Goal: Task Accomplishment & Management: Use online tool/utility

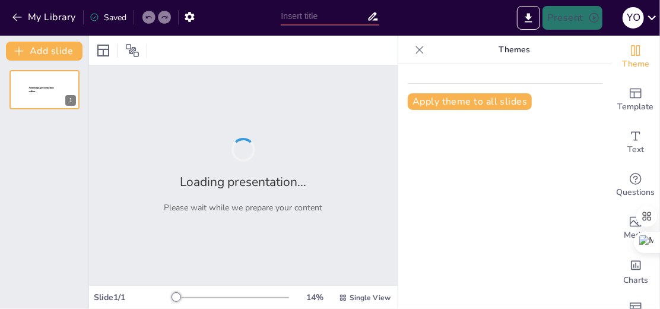
type input "Personnages et Évolution dans La Boîte à Merveilles : Chapitre 2"
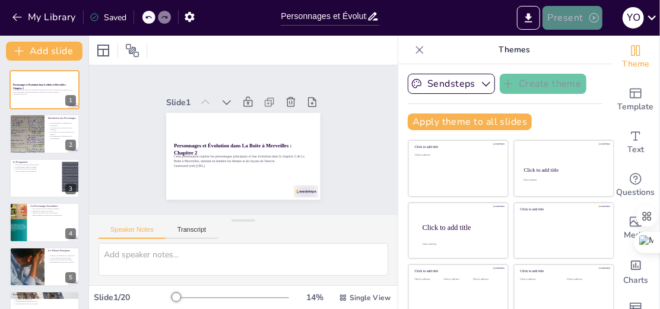
click at [562, 17] on button "Present" at bounding box center [571, 18] width 59 height 24
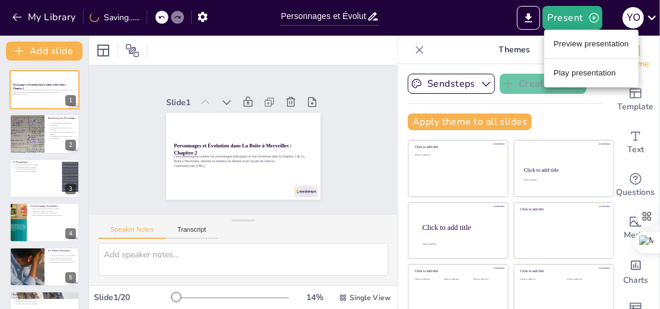
click at [578, 75] on li "Play presentation" at bounding box center [591, 73] width 94 height 19
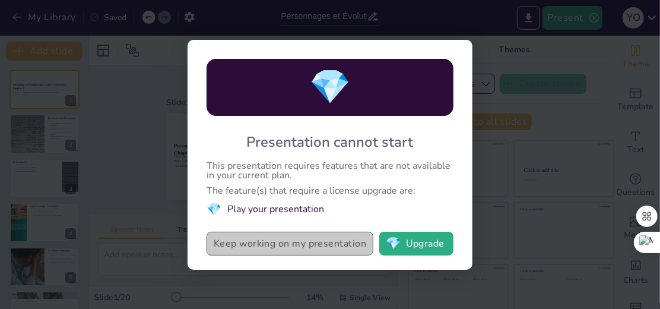
click at [267, 239] on button "Keep working on my presentation" at bounding box center [290, 243] width 167 height 24
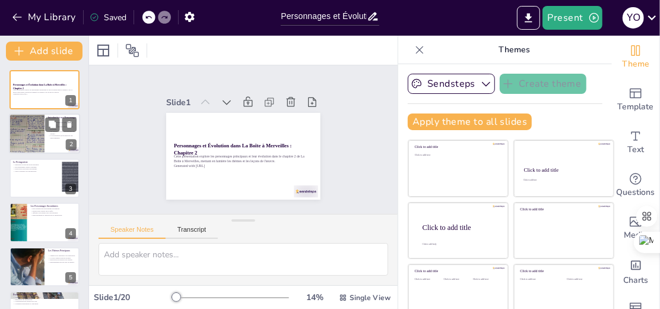
click at [35, 144] on div at bounding box center [26, 134] width 77 height 40
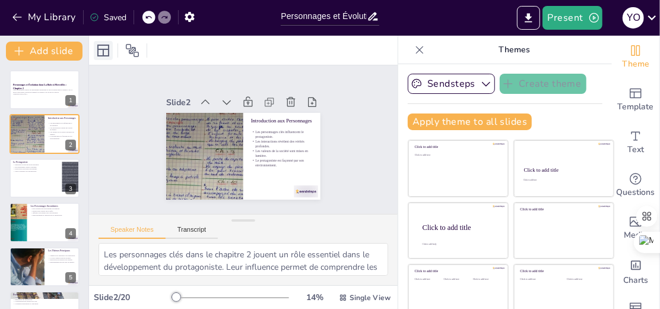
click at [103, 46] on icon at bounding box center [103, 50] width 14 height 14
click at [134, 46] on icon at bounding box center [132, 50] width 14 height 14
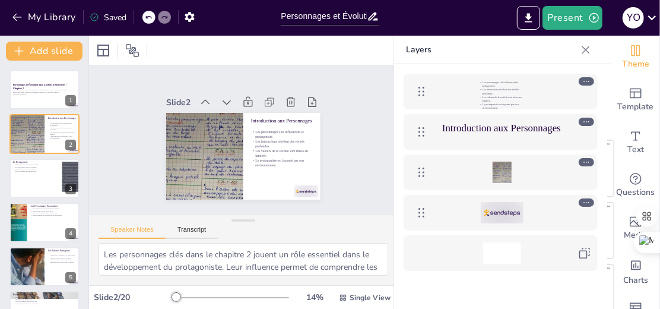
click at [583, 48] on icon at bounding box center [586, 50] width 12 height 12
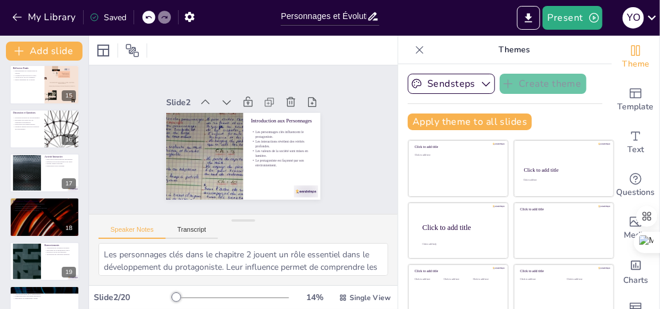
scroll to position [649, 0]
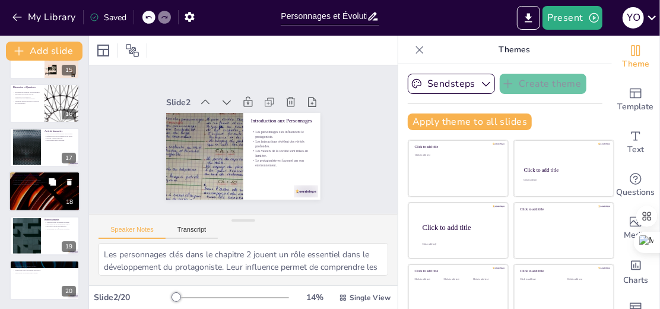
click at [23, 188] on div at bounding box center [44, 192] width 71 height 40
type textarea "Les ressources supplémentaires sont conçues pour approfondir la compréhension d…"
